Goal: Transaction & Acquisition: Purchase product/service

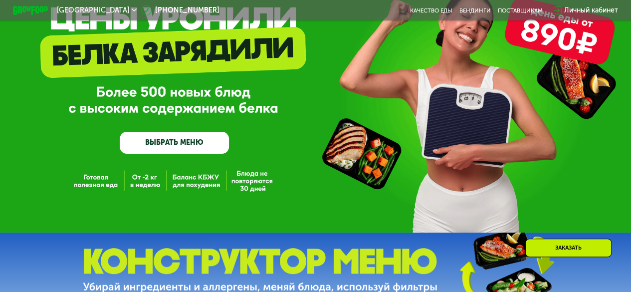
scroll to position [150, 0]
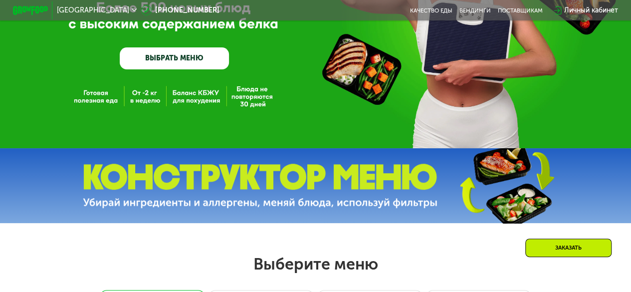
click at [196, 69] on link "ВЫБРАТЬ МЕНЮ" at bounding box center [174, 58] width 109 height 22
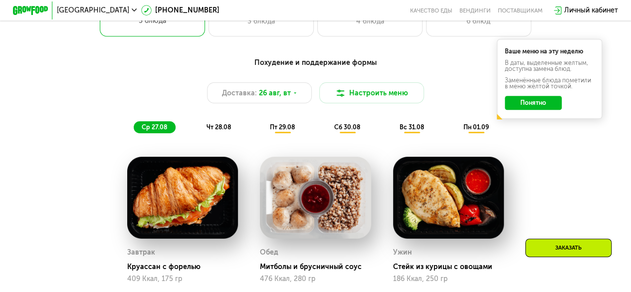
scroll to position [386, 0]
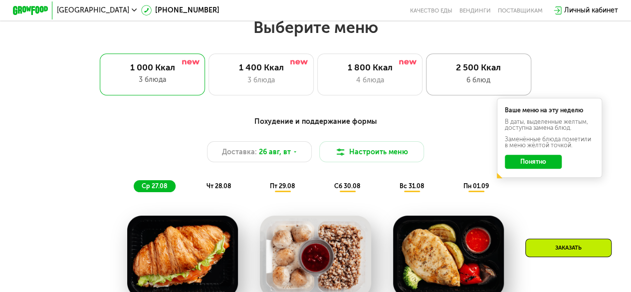
click at [469, 79] on div "6 блюд" at bounding box center [478, 80] width 87 height 10
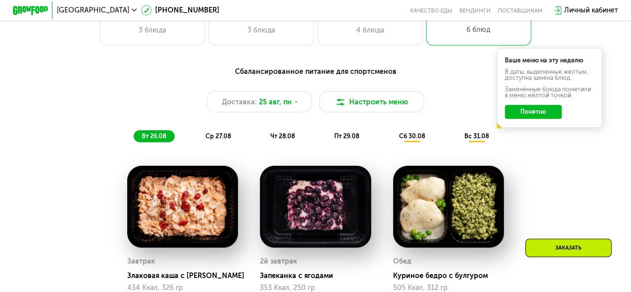
scroll to position [486, 0]
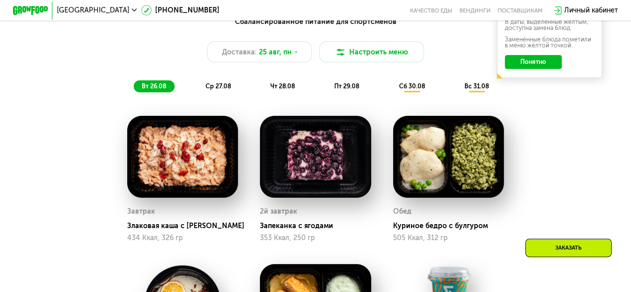
click at [299, 242] on div "353 Ккал, 250 гр" at bounding box center [315, 238] width 111 height 8
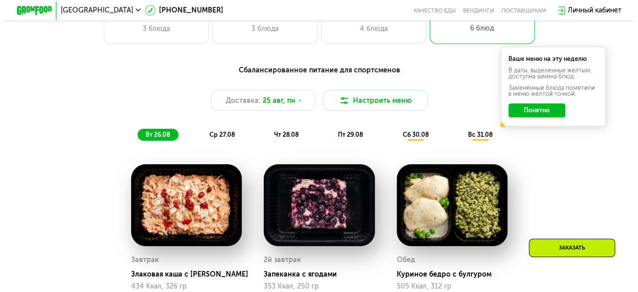
scroll to position [436, 0]
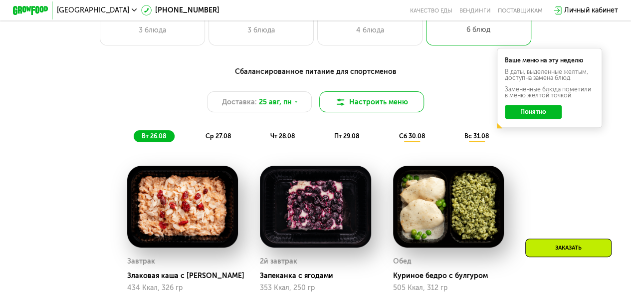
click at [372, 112] on button "Настроить меню" at bounding box center [371, 101] width 105 height 21
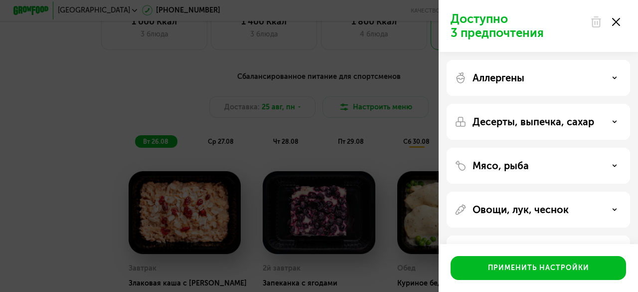
click at [534, 83] on div "Аллергены" at bounding box center [539, 78] width 168 height 12
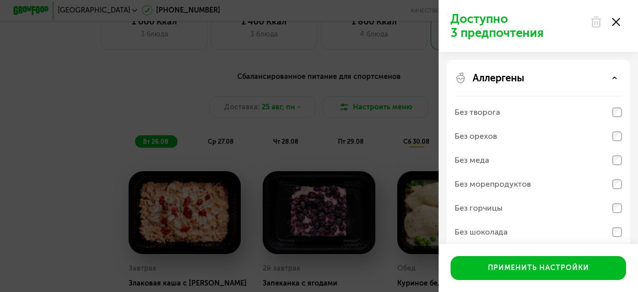
click at [534, 83] on div "Аллергены" at bounding box center [539, 78] width 168 height 12
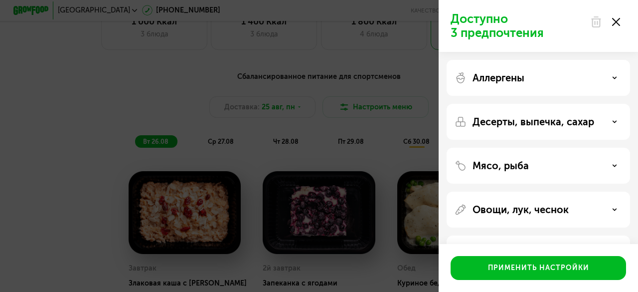
click at [534, 83] on div "Аллергены" at bounding box center [539, 78] width 168 height 12
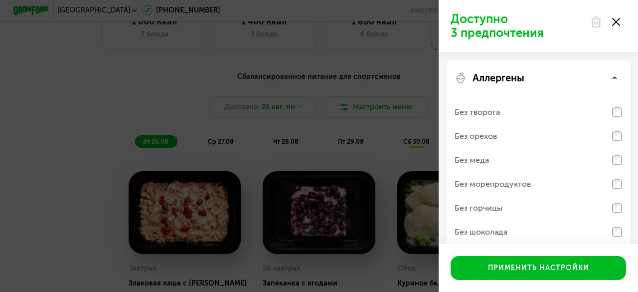
click at [532, 83] on div "Аллергены" at bounding box center [539, 78] width 168 height 12
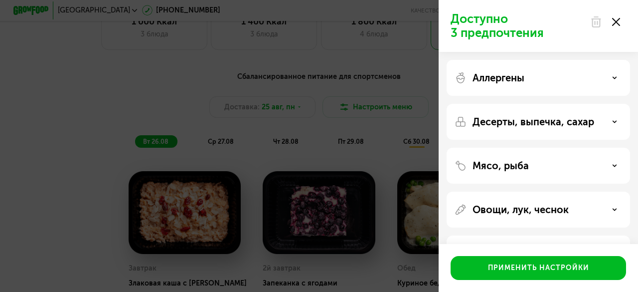
click at [531, 83] on div "Аллергены" at bounding box center [539, 78] width 168 height 12
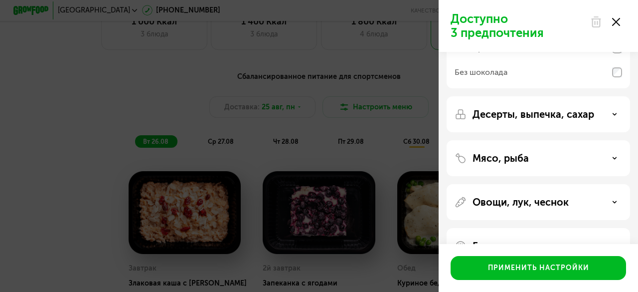
scroll to position [189, 0]
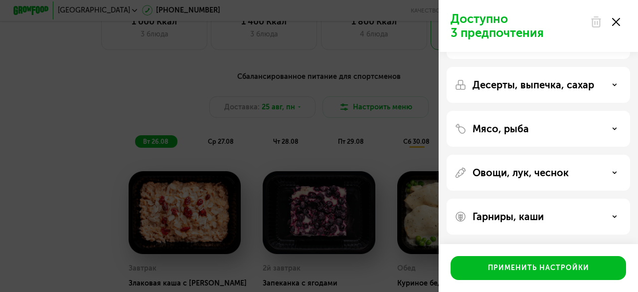
click at [555, 86] on p "Десерты, выпечка, сахар" at bounding box center [534, 85] width 122 height 12
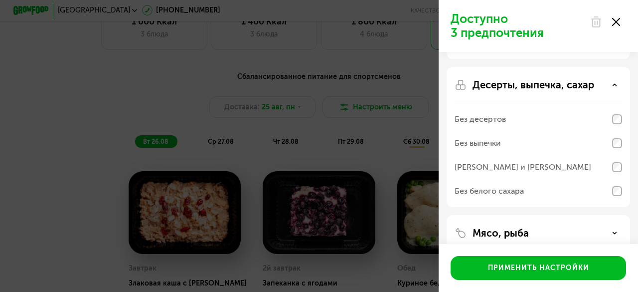
click at [553, 215] on div "Десерты, выпечка, сахар Без десертов Без выпечки Без сэндвичей и круассанов Без…" at bounding box center [539, 233] width 184 height 36
click at [549, 215] on div "Десерты, выпечка, сахар Без десертов Без выпечки Без сэндвичей и круассанов Без…" at bounding box center [539, 233] width 184 height 36
click at [554, 88] on p "Десерты, выпечка, сахар" at bounding box center [534, 85] width 122 height 12
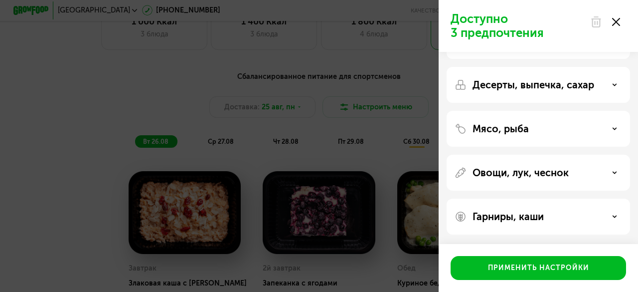
click at [513, 228] on div "Гарниры, каши" at bounding box center [539, 216] width 184 height 36
click at [511, 215] on p "Гарниры, каши" at bounding box center [508, 216] width 71 height 12
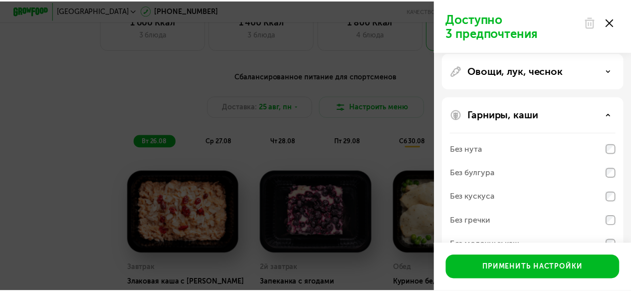
scroll to position [317, 0]
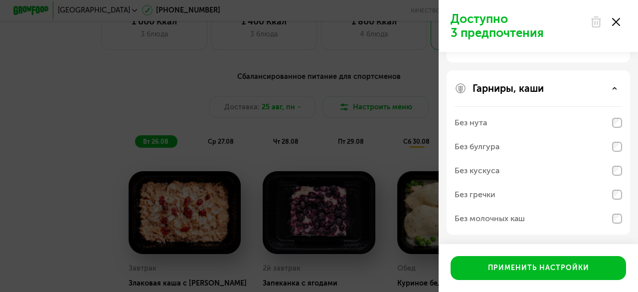
click at [613, 25] on use at bounding box center [616, 22] width 8 height 8
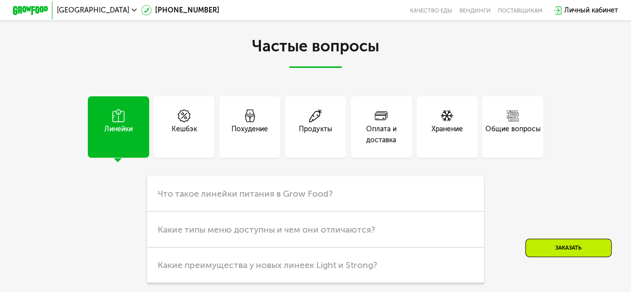
scroll to position [2231, 0]
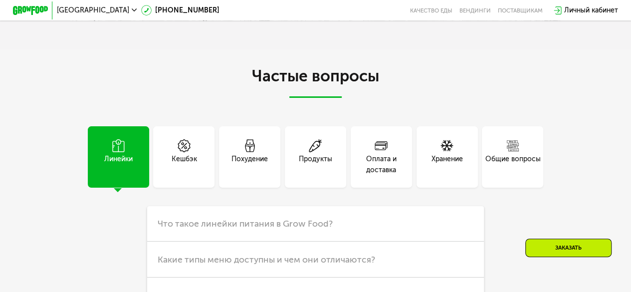
click at [270, 184] on div "Похудение" at bounding box center [249, 156] width 61 height 61
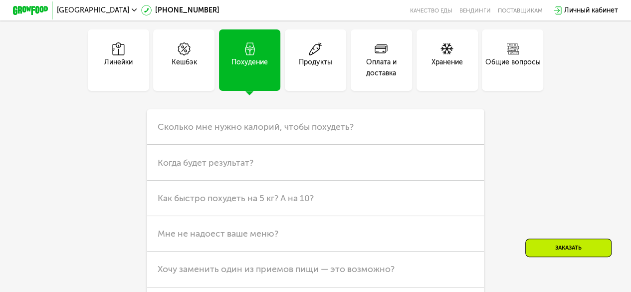
scroll to position [2331, 0]
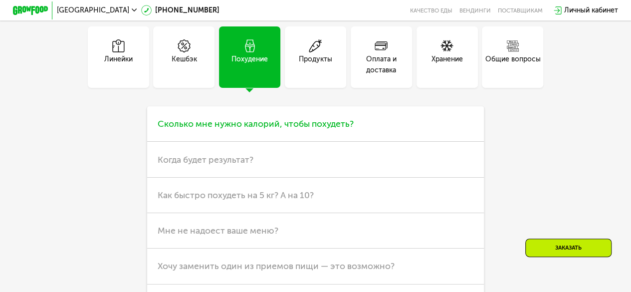
click at [242, 129] on span "Сколько мне нужно калорий, чтобы похудеть?" at bounding box center [256, 123] width 196 height 11
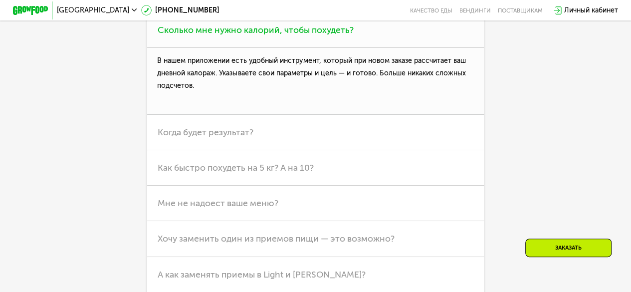
scroll to position [2431, 0]
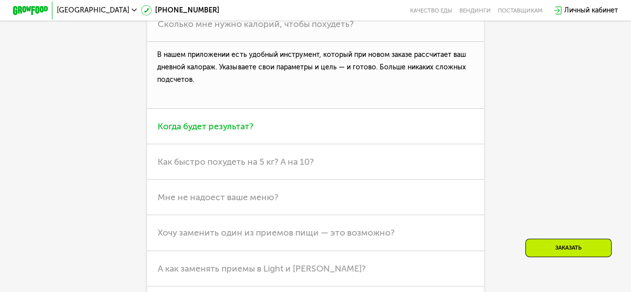
click at [241, 132] on span "Когда будет результат?" at bounding box center [206, 126] width 96 height 11
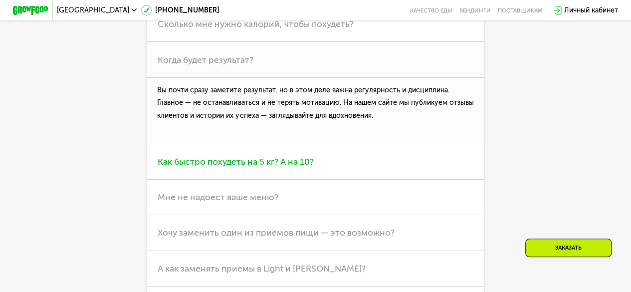
click at [220, 167] on span "Как быстро похудеть на 5 кг? А на 10?" at bounding box center [236, 161] width 156 height 11
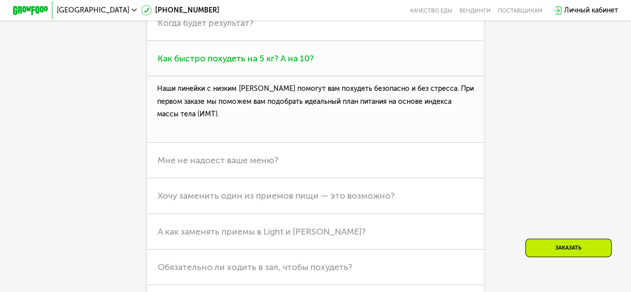
scroll to position [2481, 0]
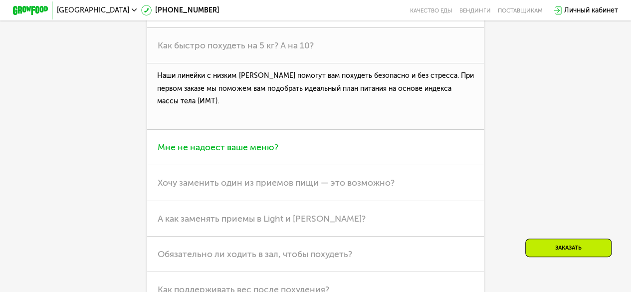
click at [222, 153] on span "Мне не надоест ваше меню?" at bounding box center [218, 147] width 121 height 11
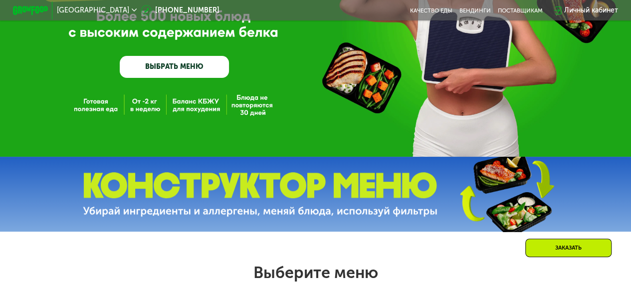
scroll to position [199, 0]
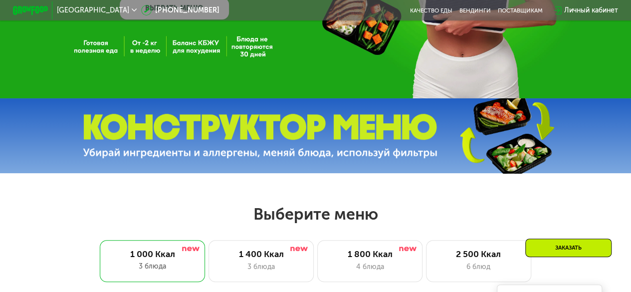
click at [316, 146] on img at bounding box center [260, 136] width 355 height 44
click at [314, 146] on img at bounding box center [260, 136] width 355 height 44
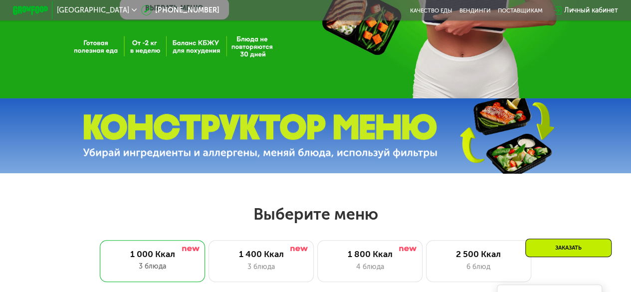
click at [314, 146] on img at bounding box center [260, 136] width 355 height 44
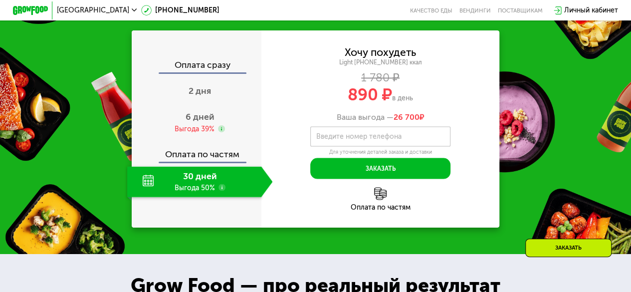
scroll to position [848, 0]
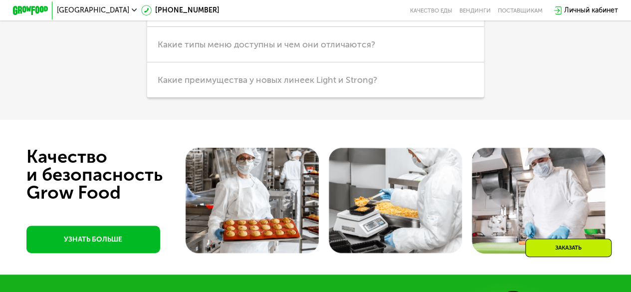
scroll to position [2145, 0]
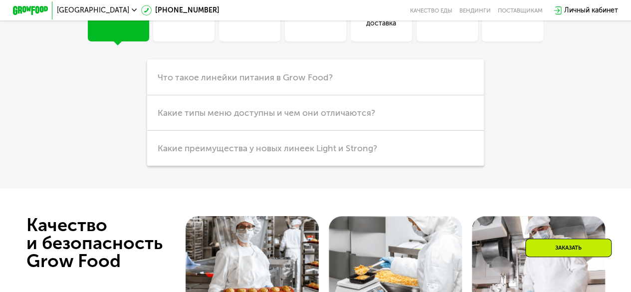
click at [208, 41] on div "Кешбэк" at bounding box center [183, 10] width 61 height 61
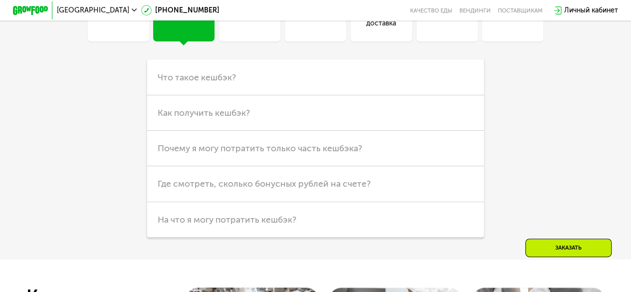
click at [335, 41] on div "Продукты" at bounding box center [315, 10] width 61 height 61
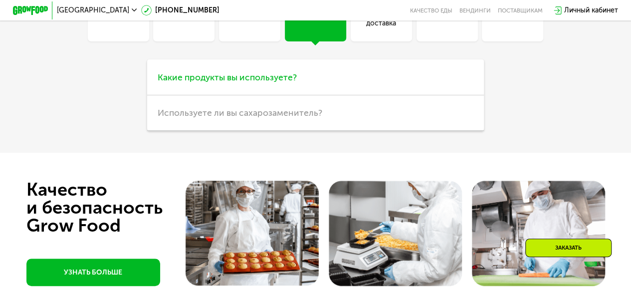
click at [284, 83] on span "Какие продукты вы используете?" at bounding box center [227, 77] width 139 height 11
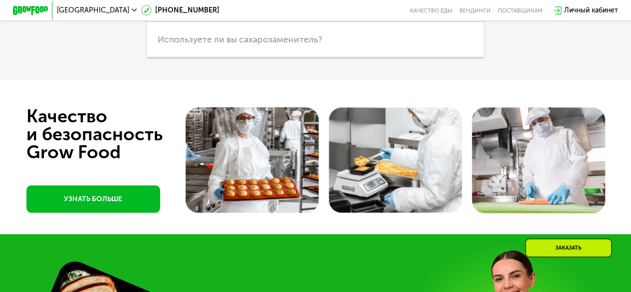
scroll to position [2294, 0]
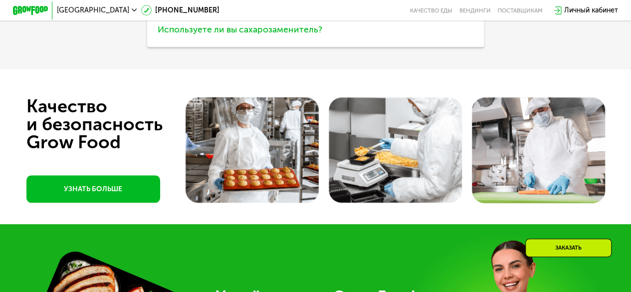
click at [287, 35] on span "Используете ли вы сахарозаменитель?" at bounding box center [240, 29] width 165 height 11
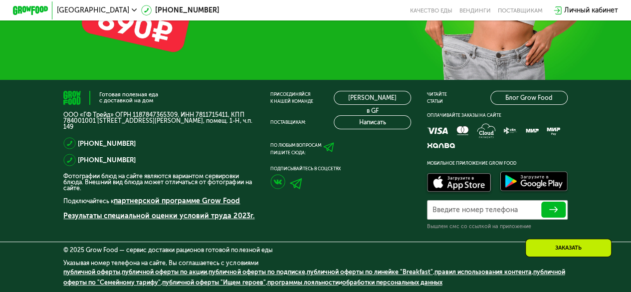
scroll to position [2753, 0]
click at [278, 182] on img at bounding box center [277, 181] width 15 height 15
